Goal: Task Accomplishment & Management: Manage account settings

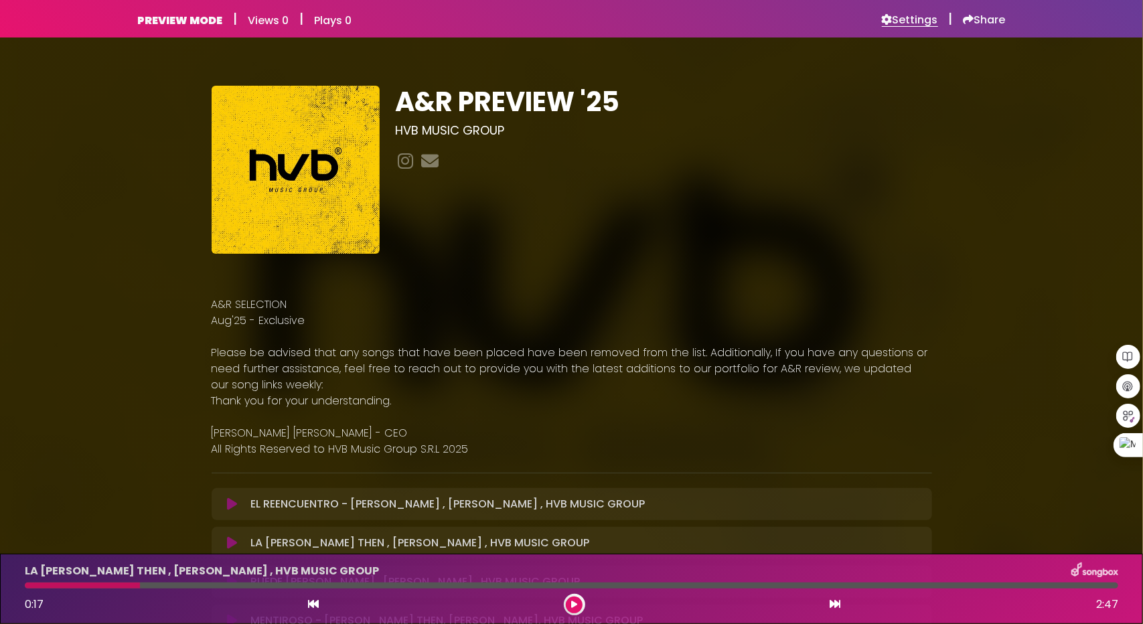
click at [911, 14] on h6 "Settings" at bounding box center [910, 19] width 56 height 13
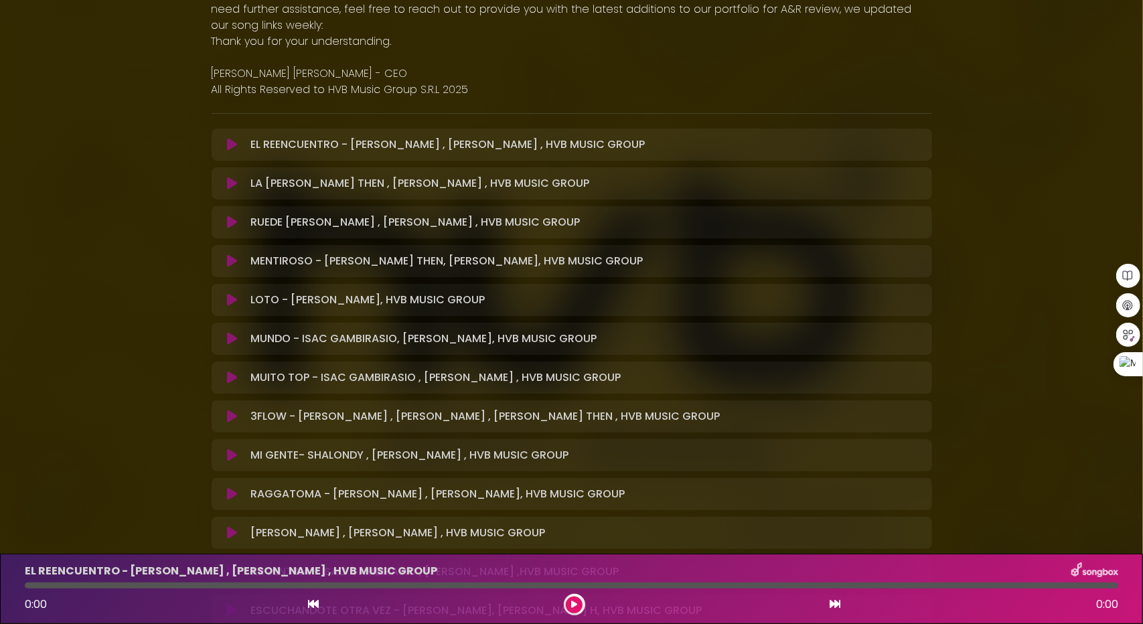
scroll to position [469, 0]
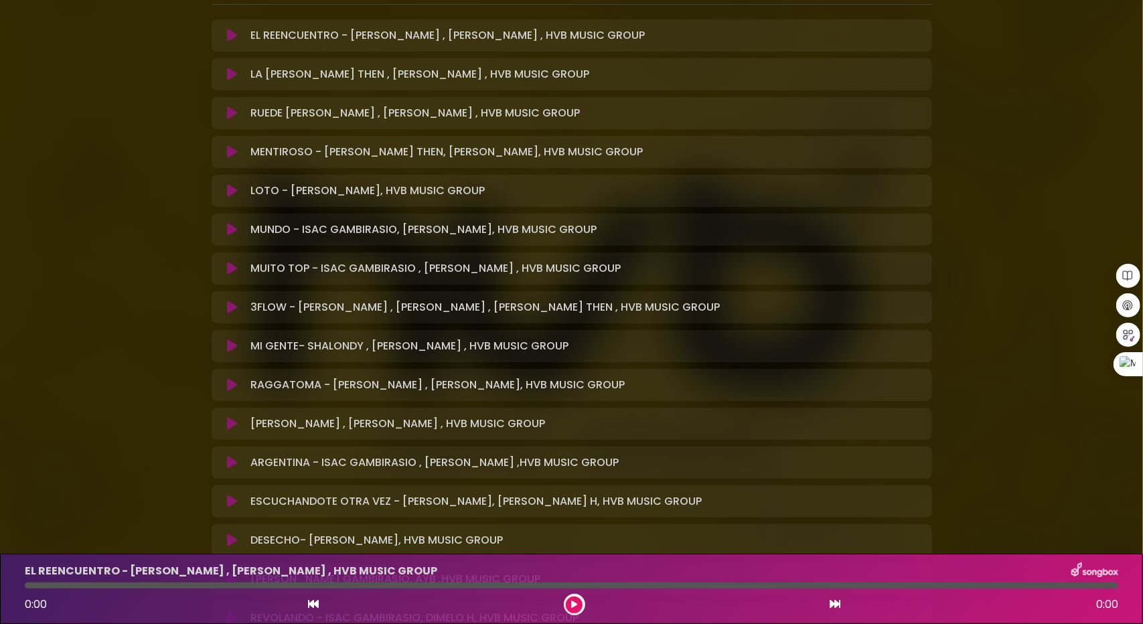
click at [227, 270] on icon at bounding box center [232, 268] width 10 height 13
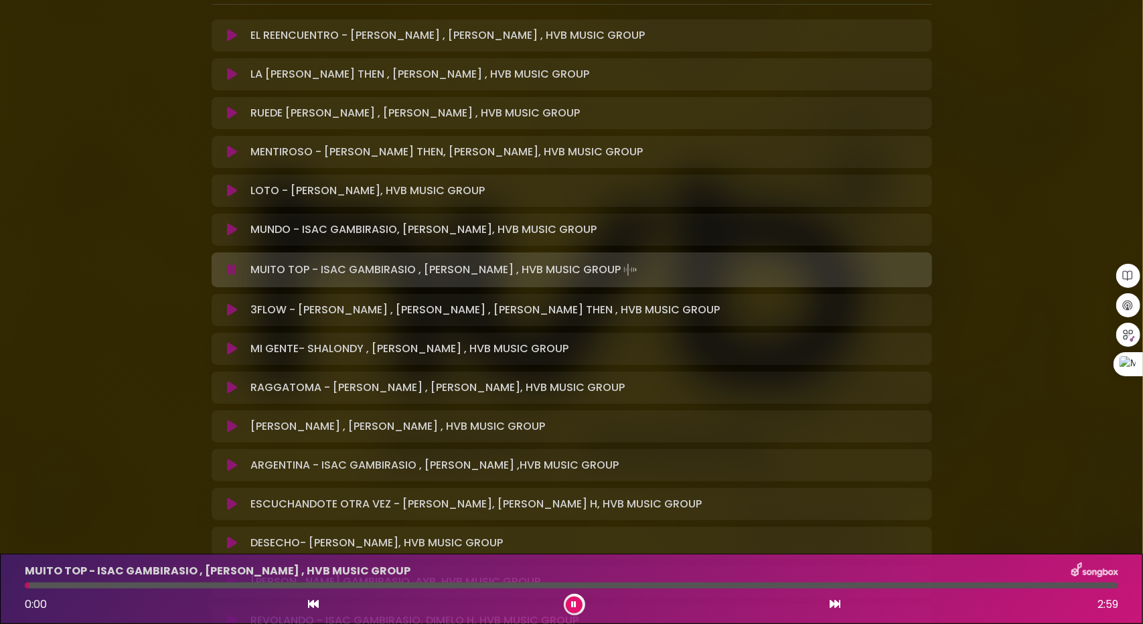
click at [228, 426] on icon at bounding box center [232, 426] width 10 height 13
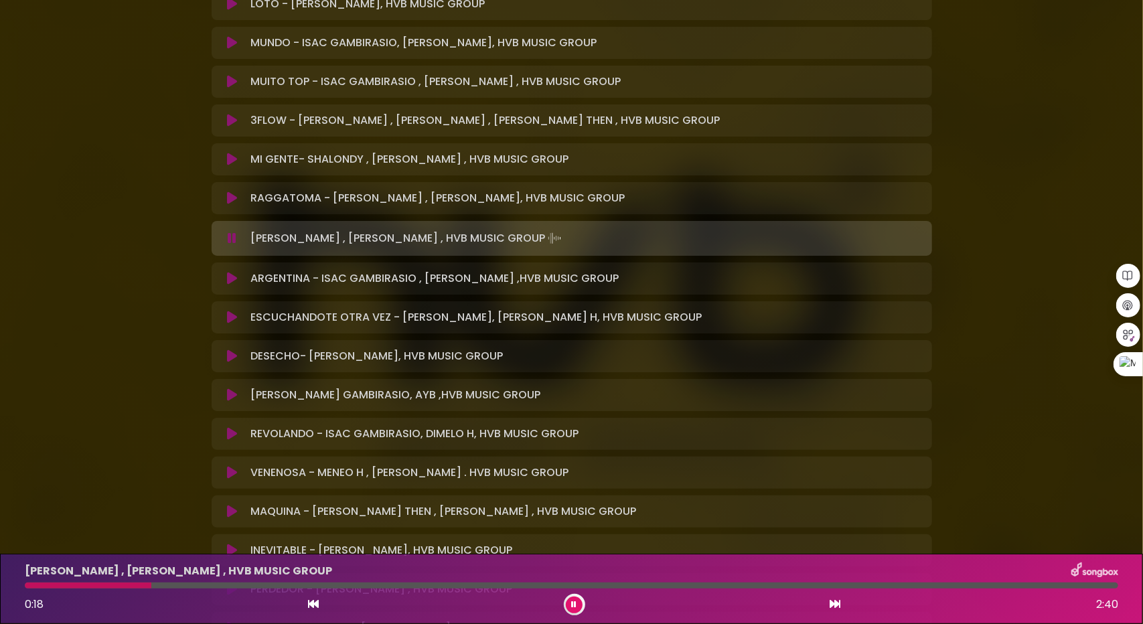
scroll to position [670, 0]
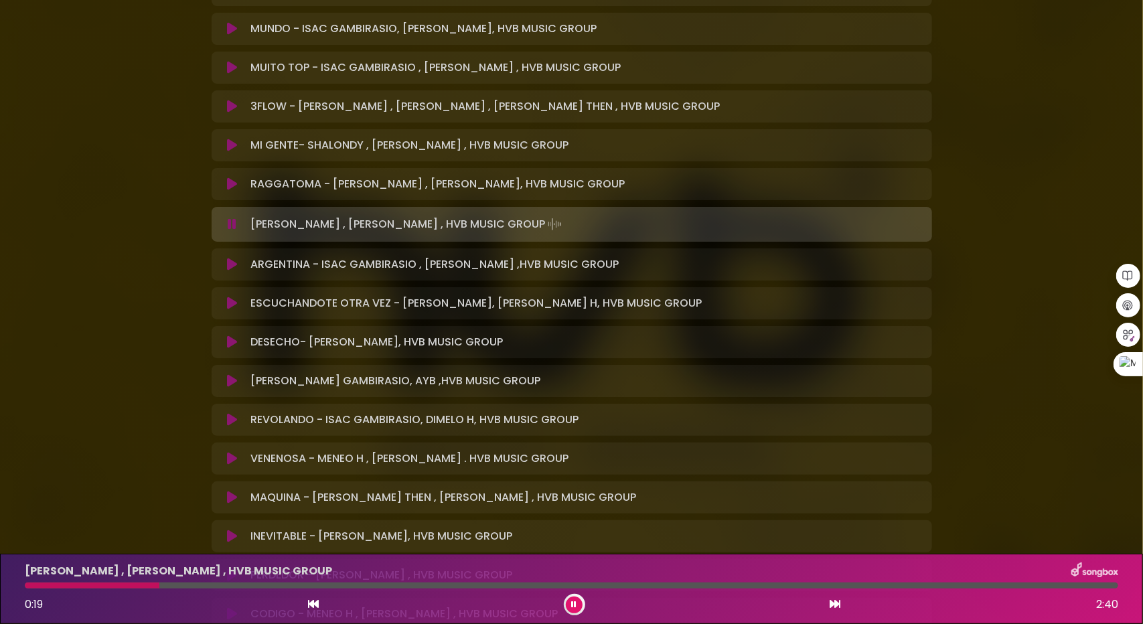
click at [228, 419] on icon at bounding box center [232, 419] width 10 height 13
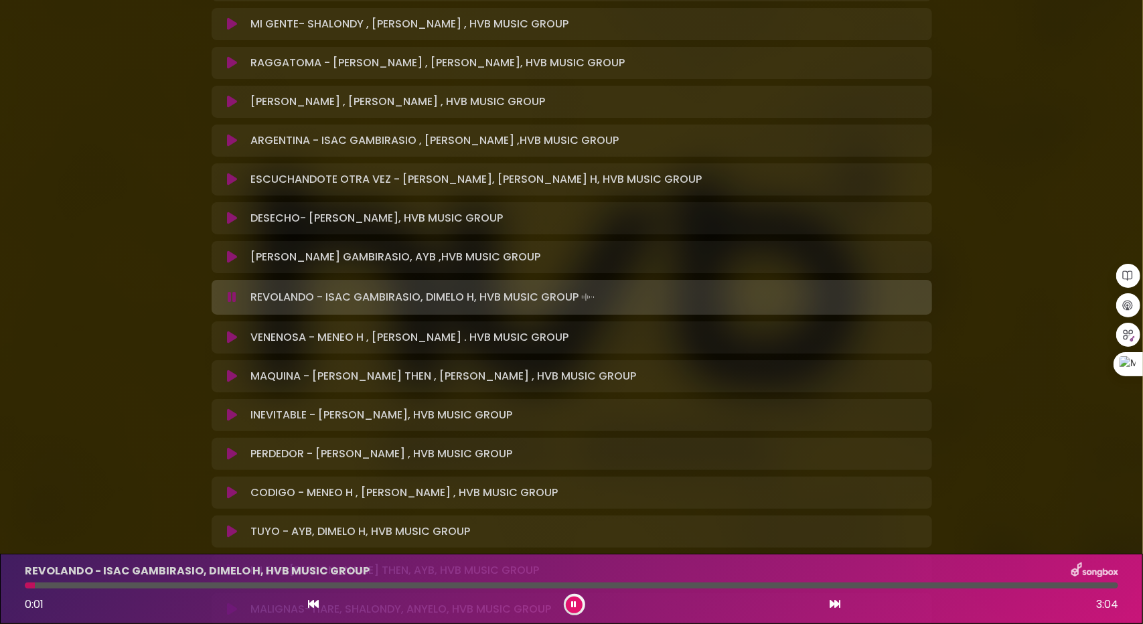
scroll to position [804, 0]
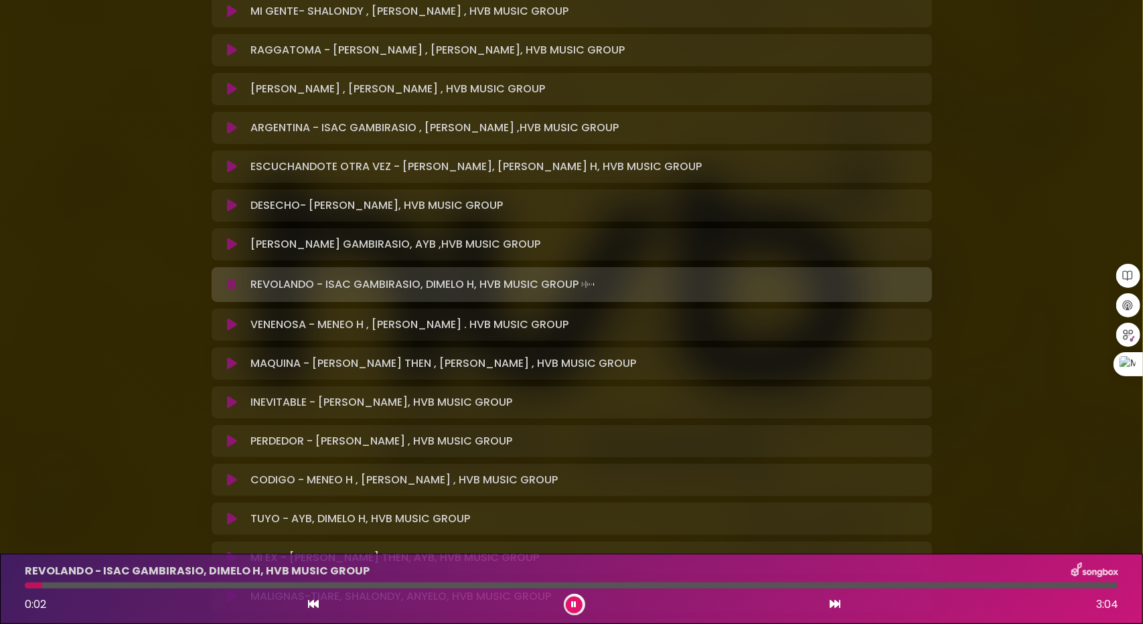
click at [236, 364] on icon at bounding box center [232, 363] width 10 height 13
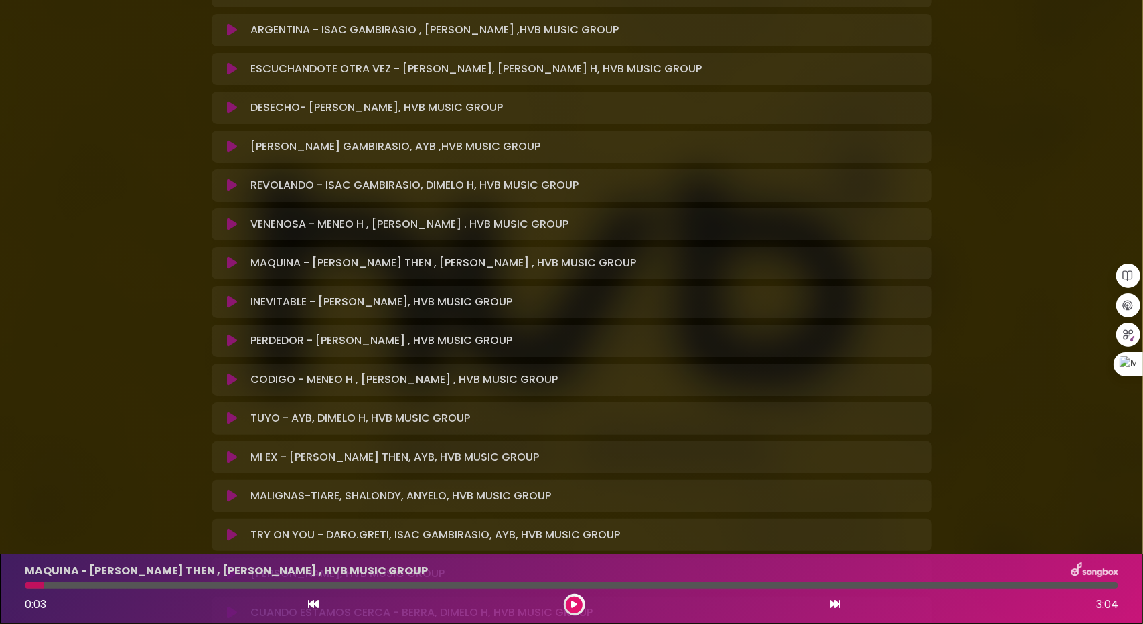
scroll to position [938, 0]
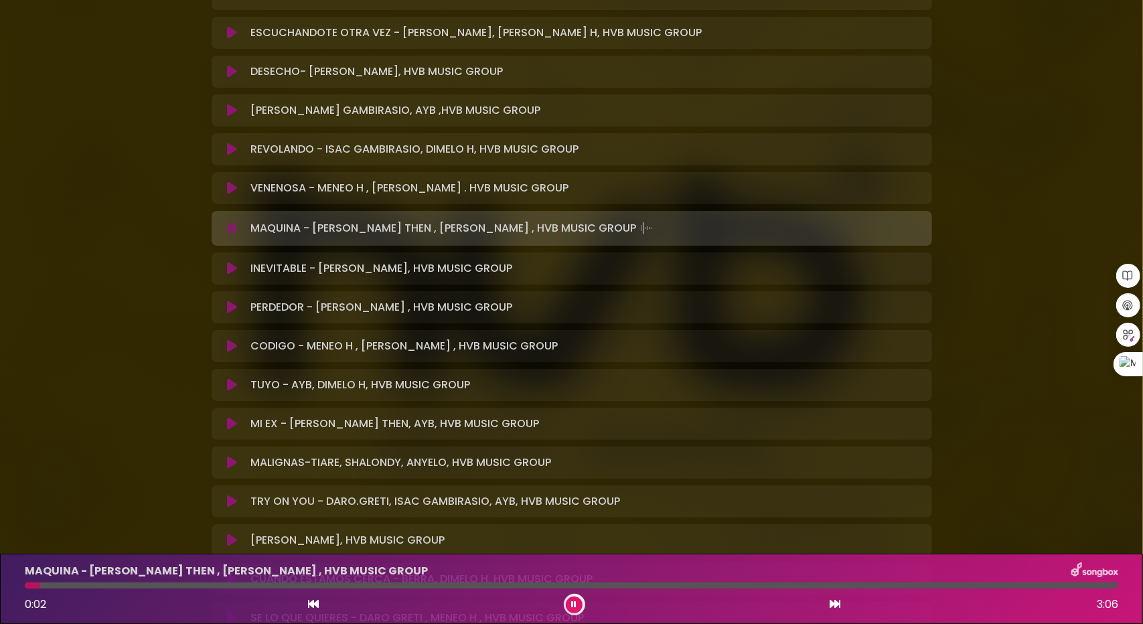
click at [230, 500] on icon at bounding box center [232, 501] width 10 height 13
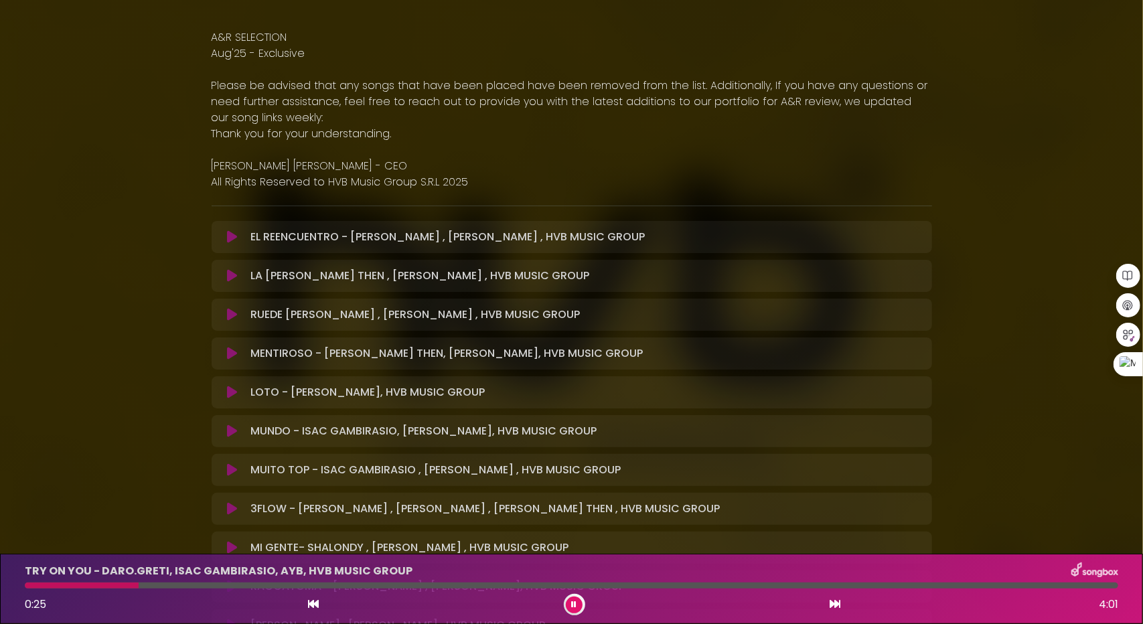
scroll to position [268, 0]
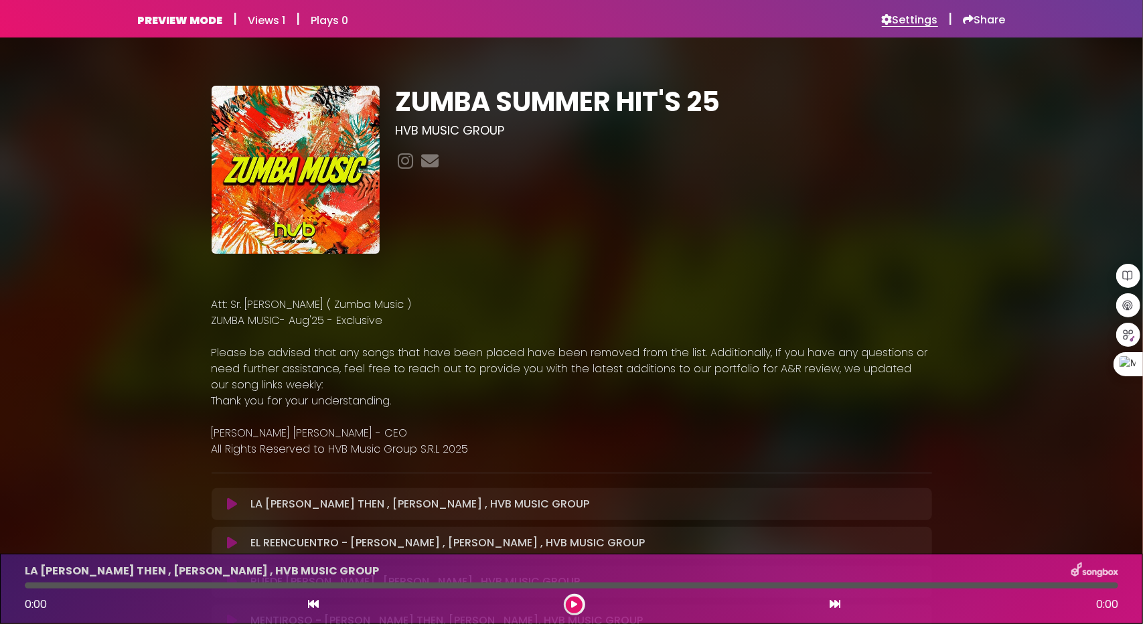
click at [927, 20] on h6 "Settings" at bounding box center [910, 19] width 56 height 13
